Goal: Check status

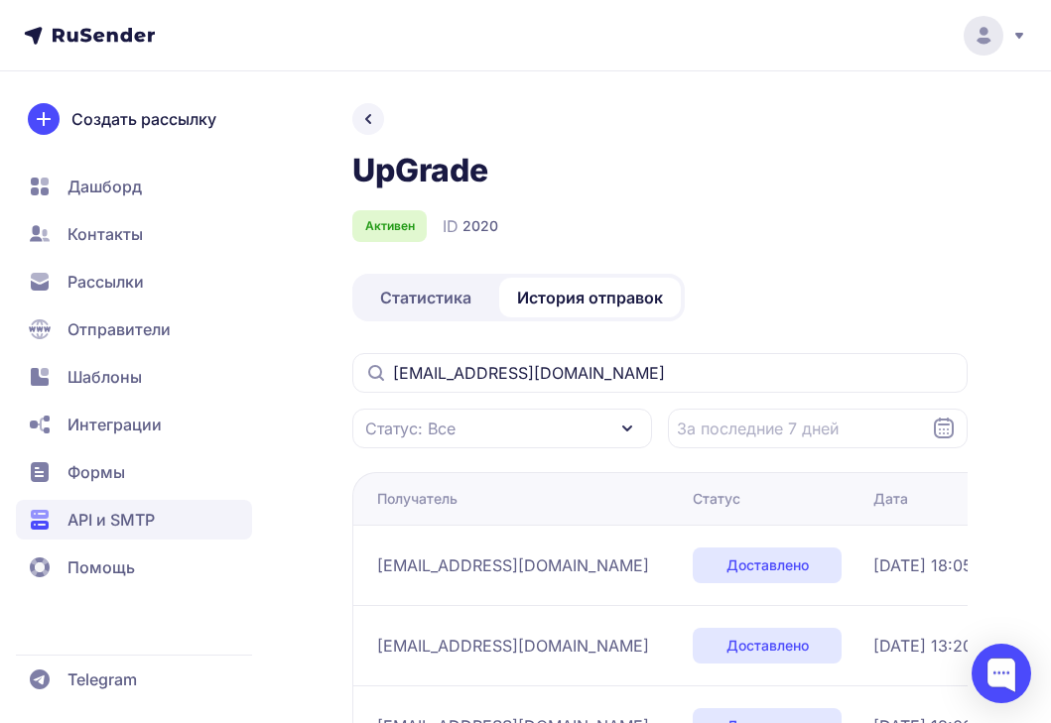
scroll to position [16, 0]
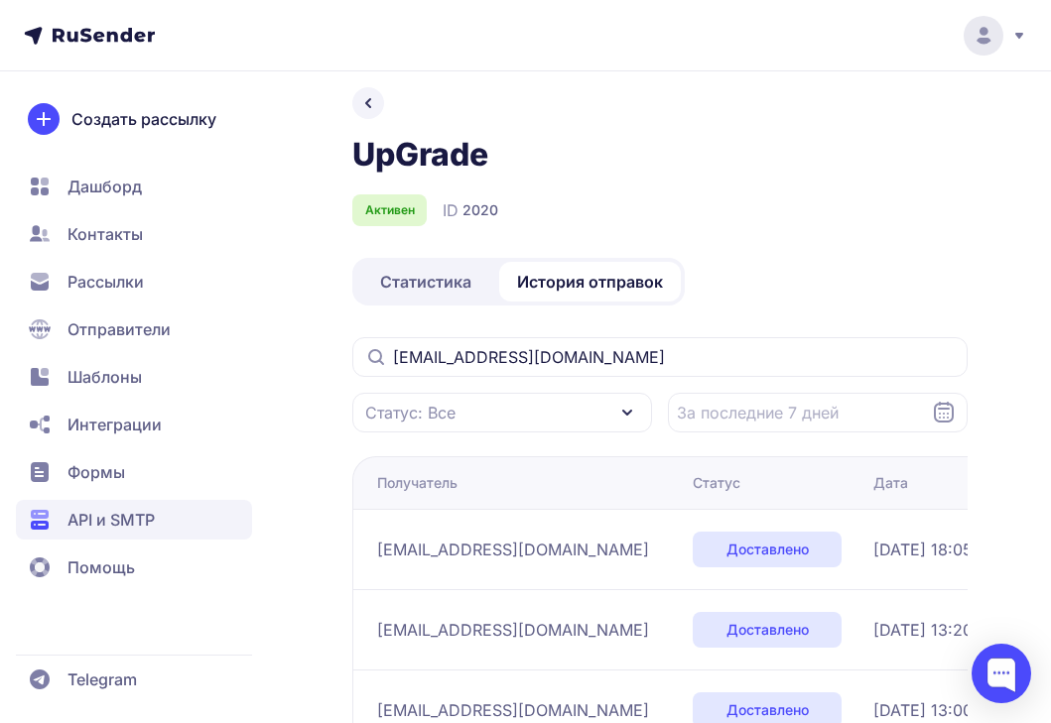
drag, startPoint x: 613, startPoint y: 357, endPoint x: 388, endPoint y: 345, distance: 225.5
click at [388, 346] on input "[EMAIL_ADDRESS][DOMAIN_NAME]" at bounding box center [659, 357] width 615 height 40
type input "[EMAIL_ADDRESS][DOMAIN_NAME]"
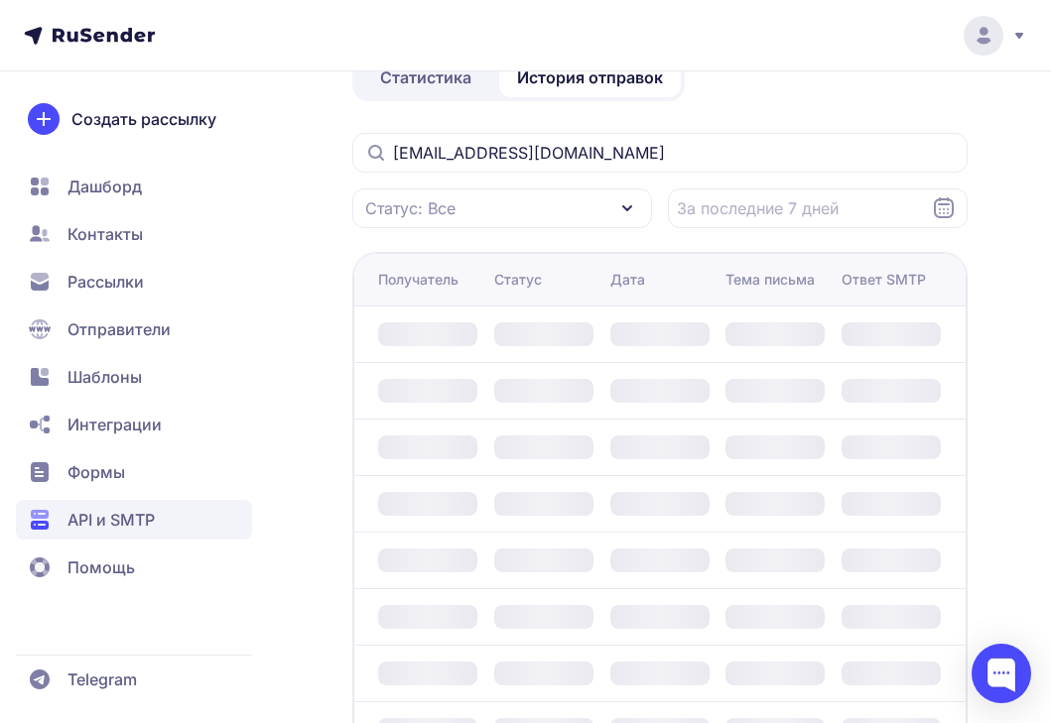
scroll to position [226, 0]
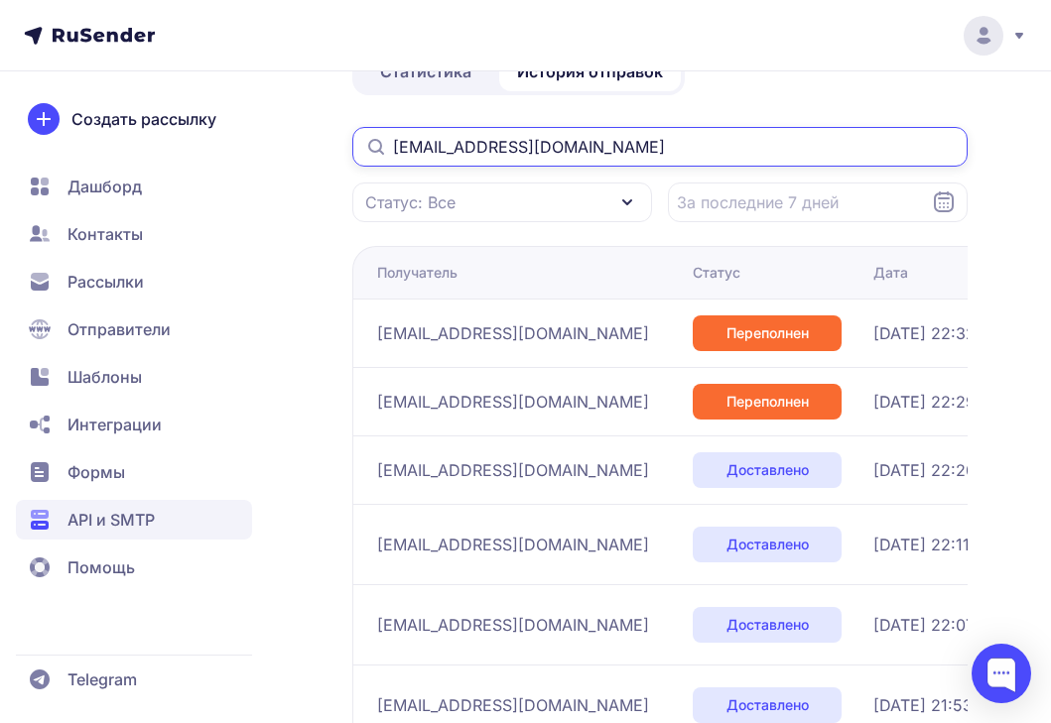
click at [630, 142] on input "[EMAIL_ADDRESS][DOMAIN_NAME]" at bounding box center [659, 147] width 615 height 40
click at [631, 144] on input "[EMAIL_ADDRESS][DOMAIN_NAME]" at bounding box center [659, 147] width 615 height 40
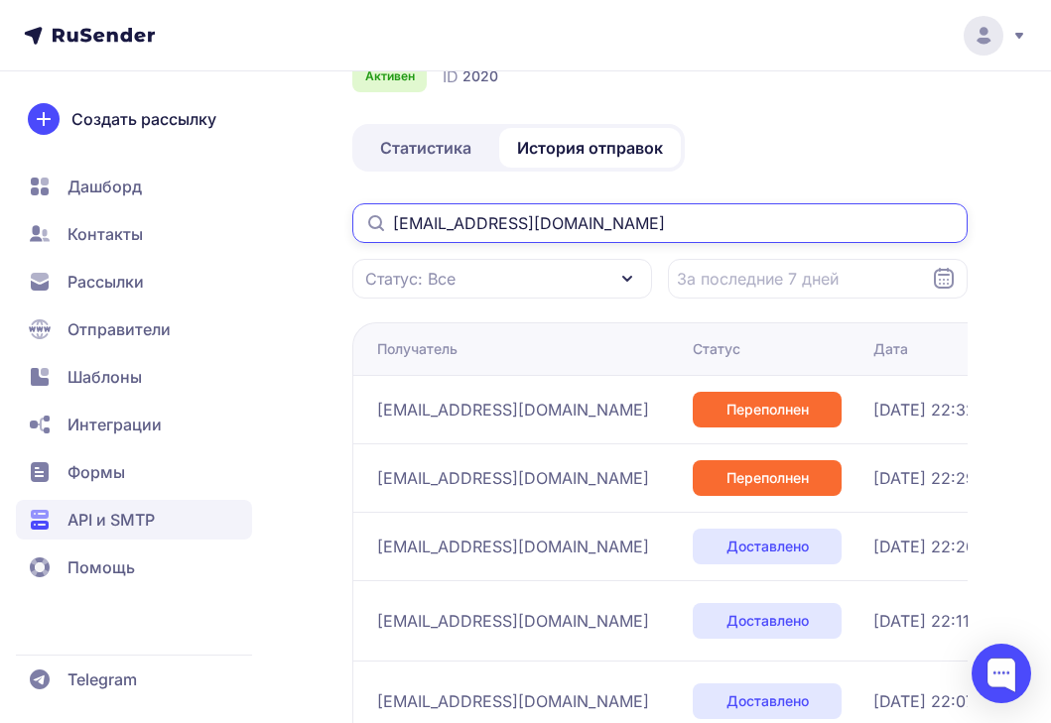
scroll to position [166, 0]
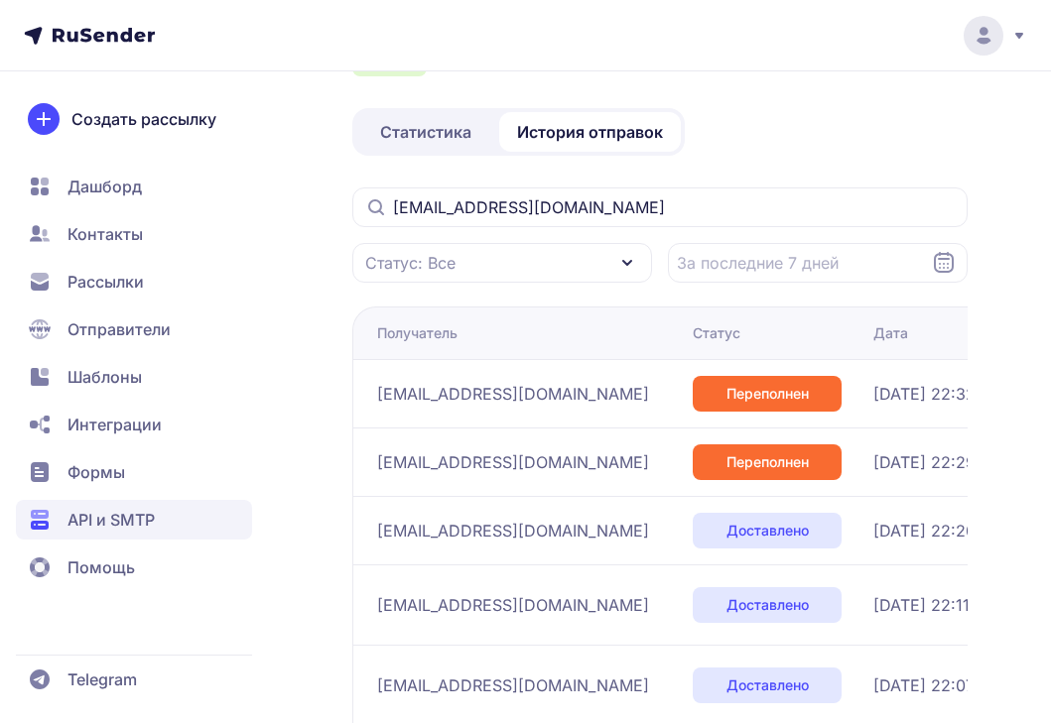
scroll to position [57, 0]
